Goal: Information Seeking & Learning: Find specific page/section

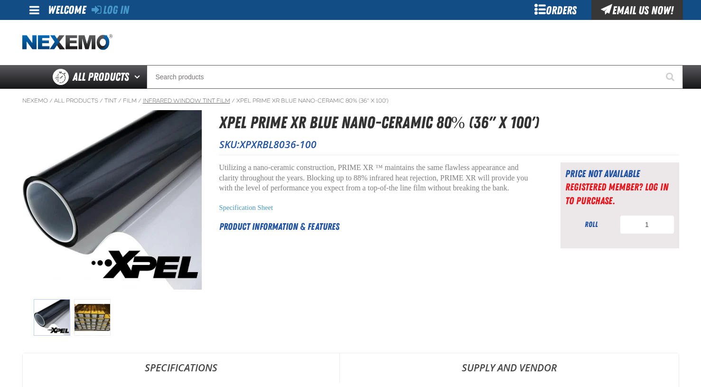
click at [197, 101] on link "Infrared Window Tint Film" at bounding box center [186, 101] width 87 height 8
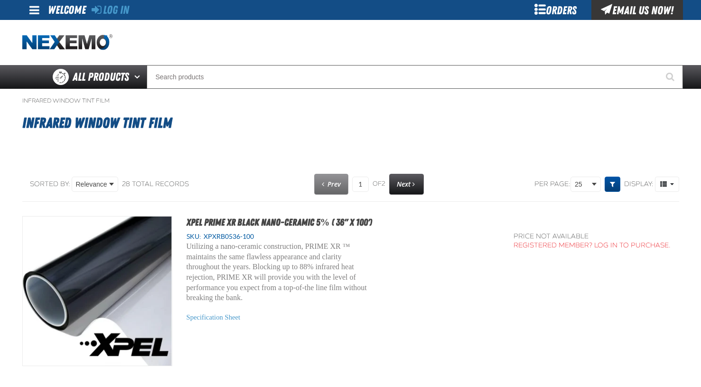
click at [605, 186] on link "Expand or Collapse Grid Filters" at bounding box center [612, 183] width 16 height 15
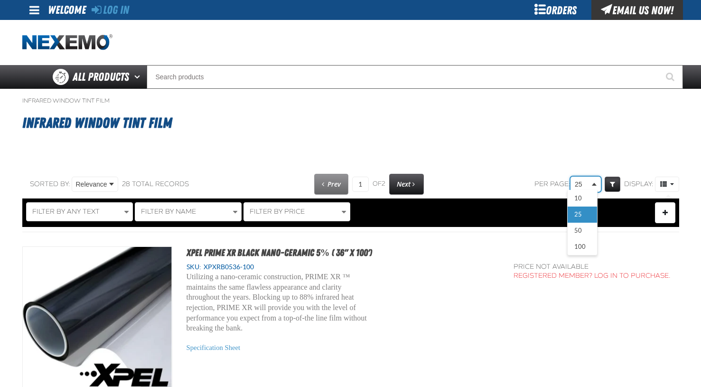
select select "100"
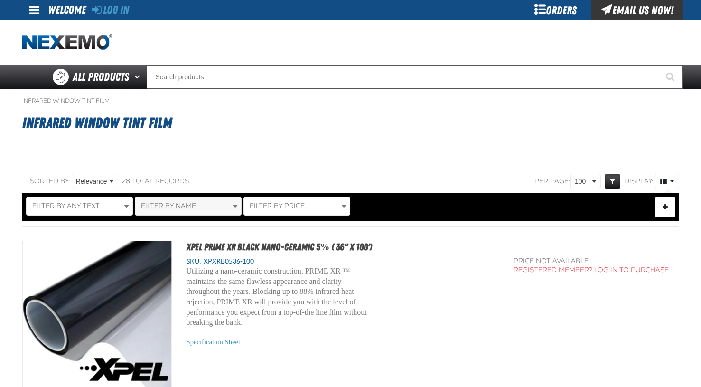
click at [226, 207] on button "Filter By Name" at bounding box center [188, 205] width 107 height 19
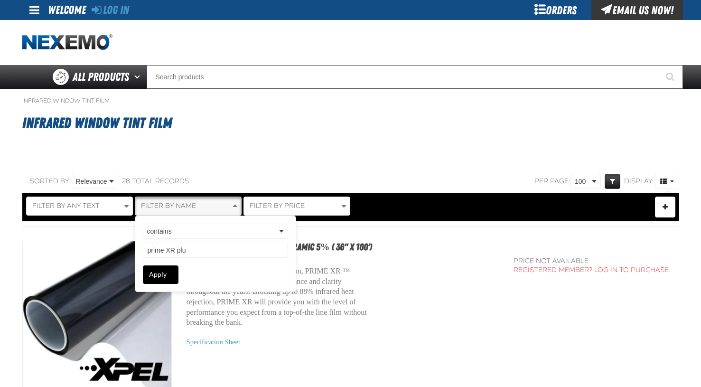
type input "prime XR plus"
